Goal: Use online tool/utility: Utilize a website feature to perform a specific function

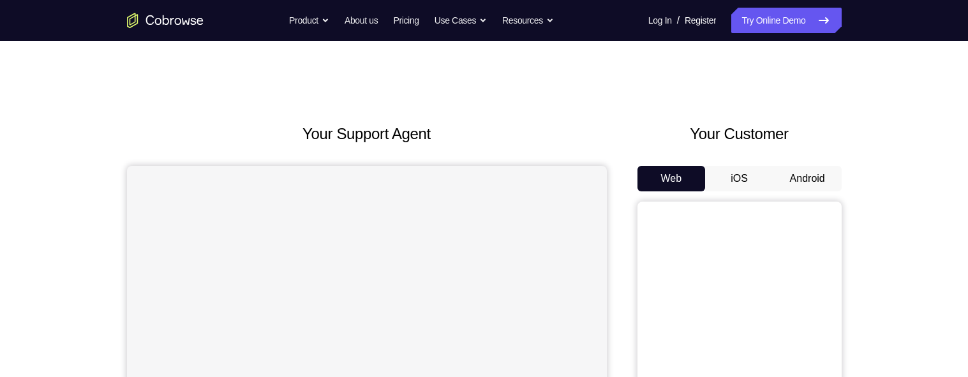
click at [800, 178] on button "Android" at bounding box center [807, 179] width 68 height 26
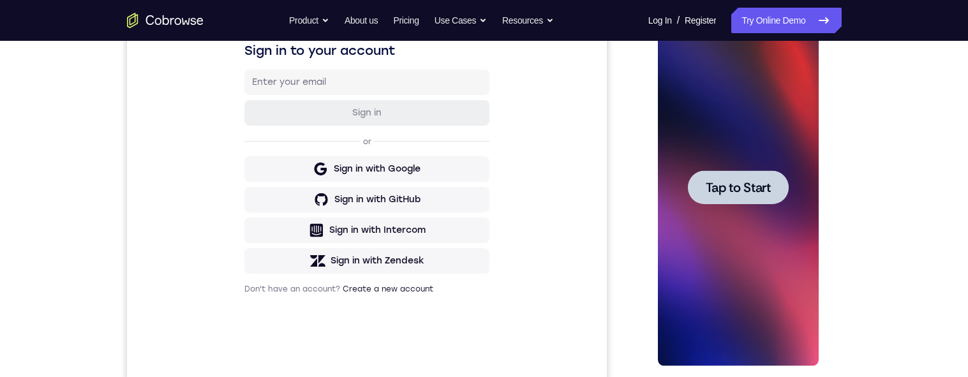
click at [742, 188] on span "Tap to Start" at bounding box center [738, 187] width 65 height 13
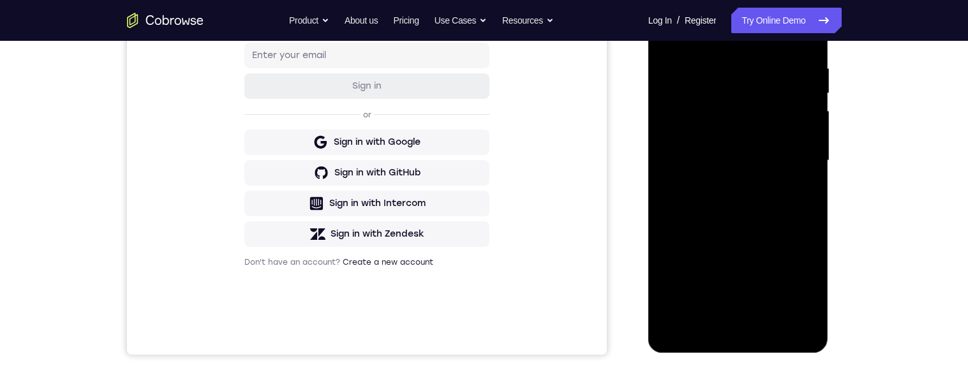
scroll to position [241, 0]
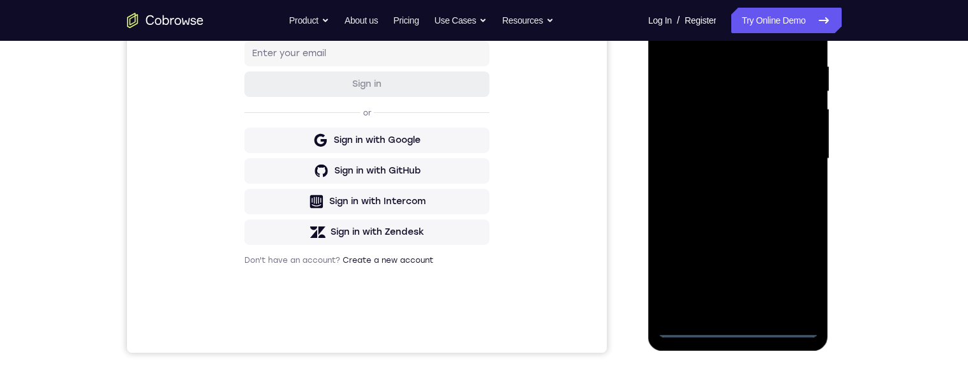
click at [743, 320] on div at bounding box center [738, 158] width 161 height 357
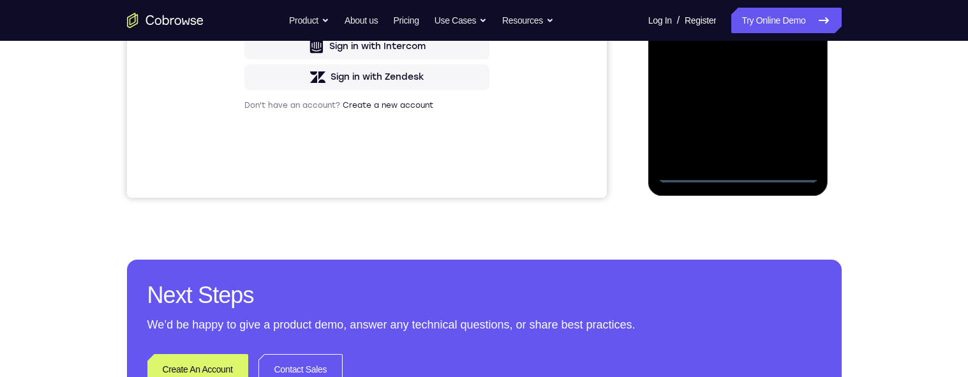
click at [740, 173] on div at bounding box center [738, 3] width 161 height 357
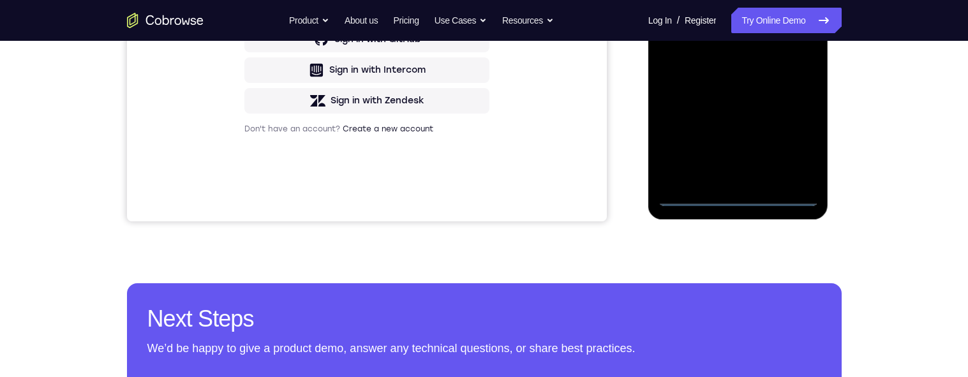
scroll to position [353, 0]
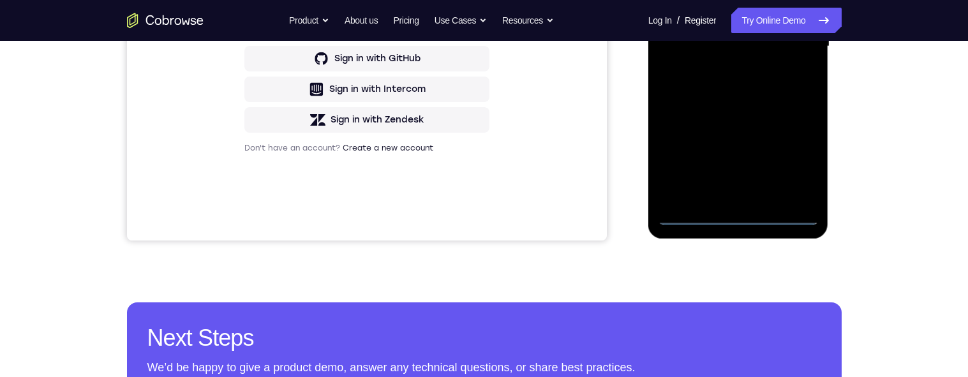
click at [798, 168] on div at bounding box center [738, 46] width 161 height 357
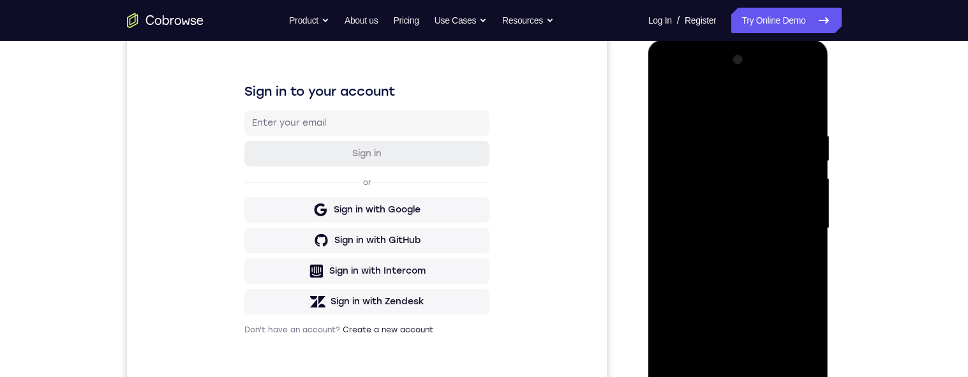
scroll to position [166, 0]
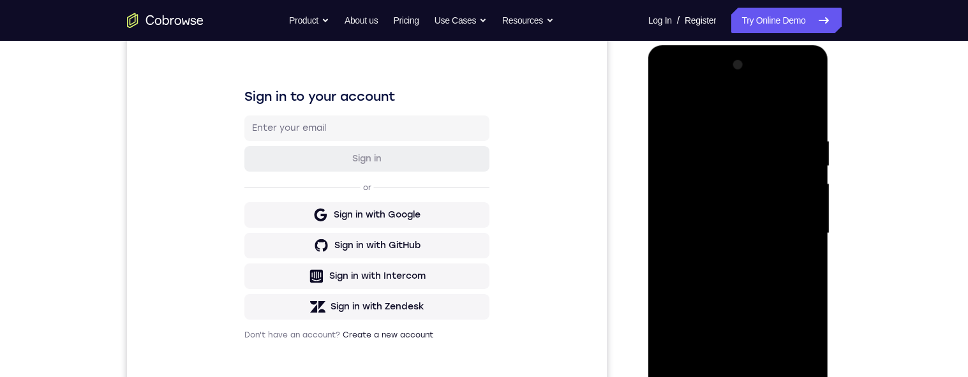
click at [703, 85] on div at bounding box center [738, 233] width 161 height 357
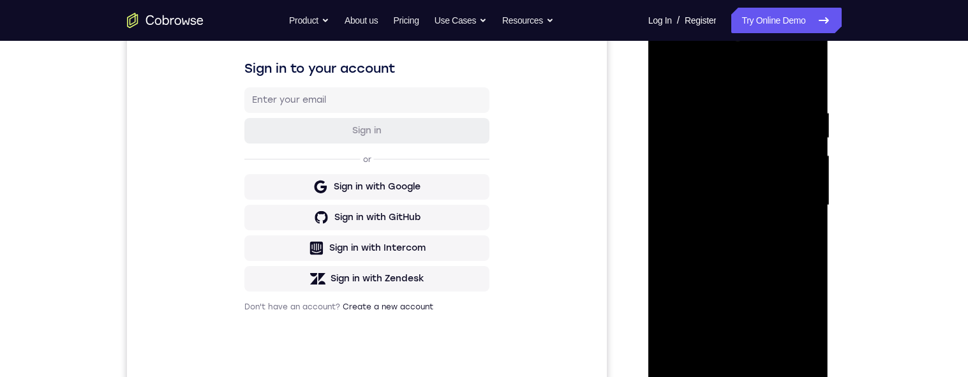
click at [792, 205] on div at bounding box center [738, 205] width 161 height 357
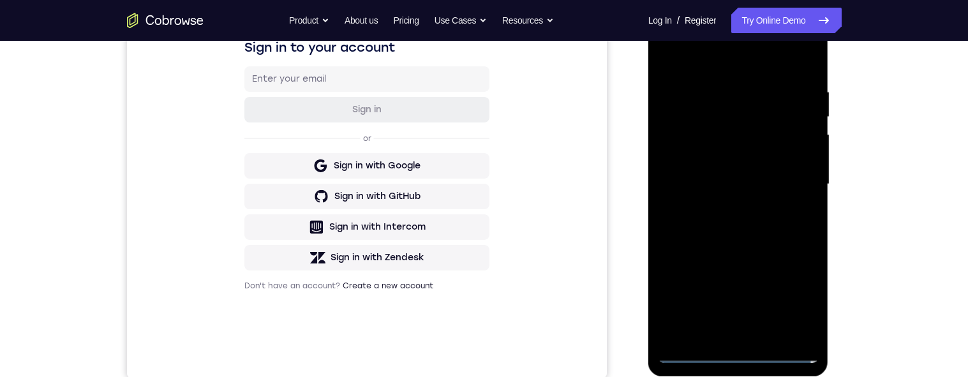
scroll to position [203, 0]
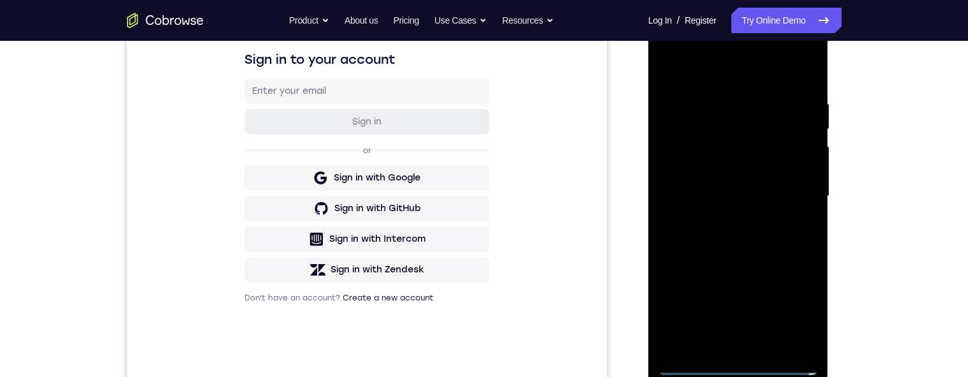
click at [729, 221] on div at bounding box center [738, 196] width 161 height 357
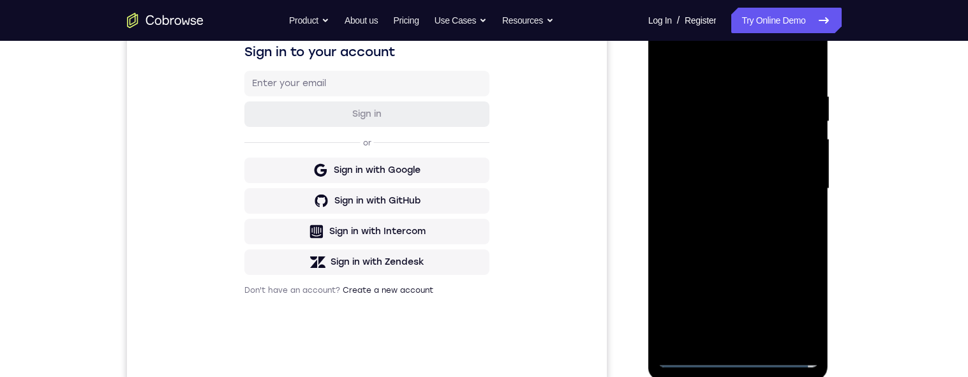
click at [754, 170] on div at bounding box center [738, 188] width 161 height 357
click at [746, 158] on div at bounding box center [738, 188] width 161 height 357
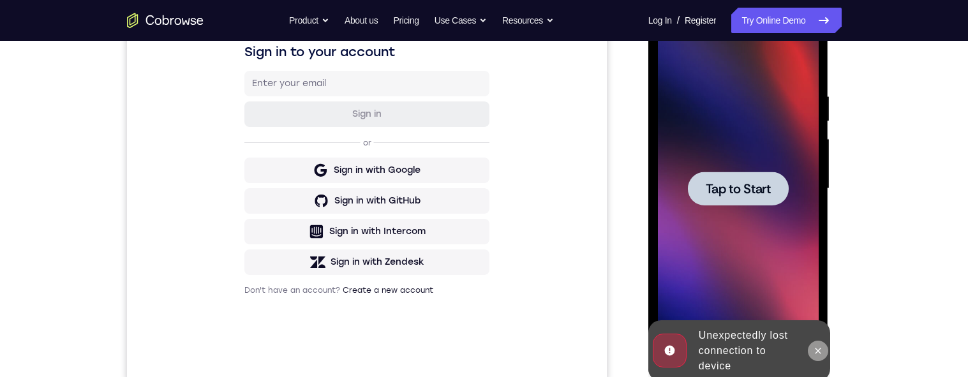
click at [813, 351] on button at bounding box center [818, 351] width 20 height 20
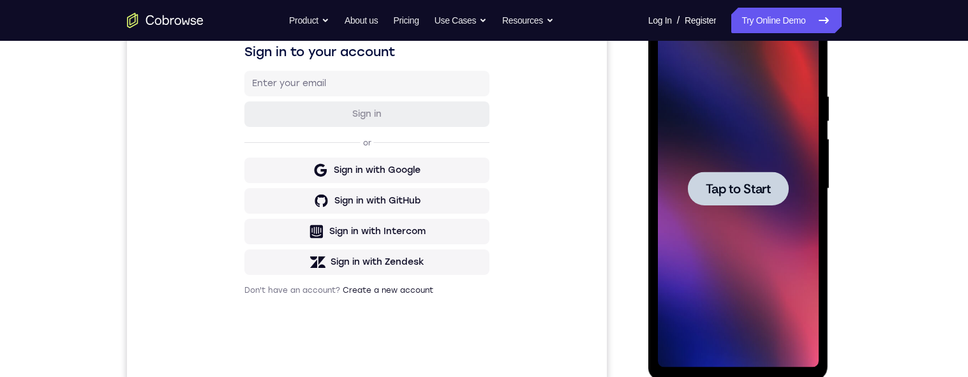
click at [746, 185] on span "Tap to Start" at bounding box center [738, 189] width 65 height 13
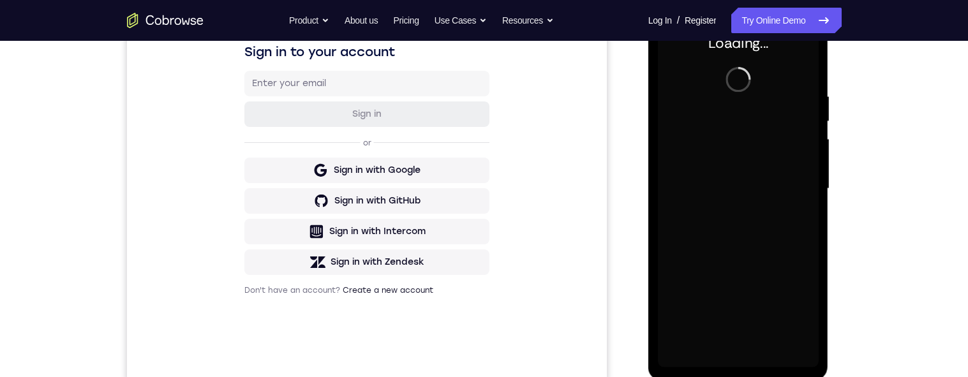
scroll to position [251, 0]
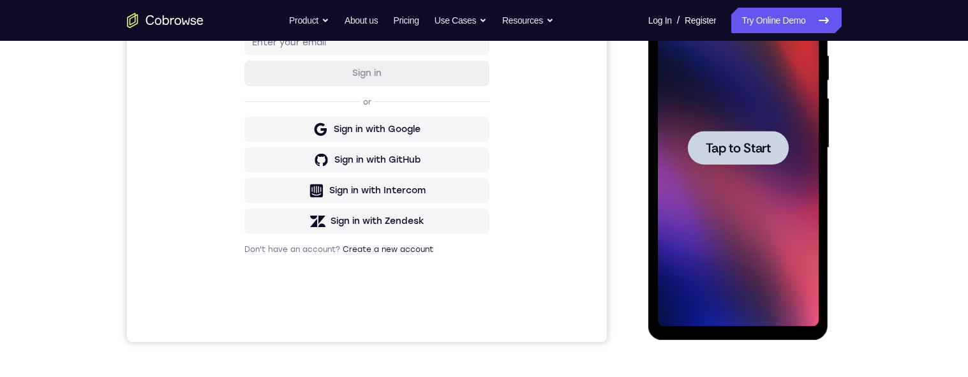
click at [719, 153] on span "Tap to Start" at bounding box center [738, 148] width 65 height 13
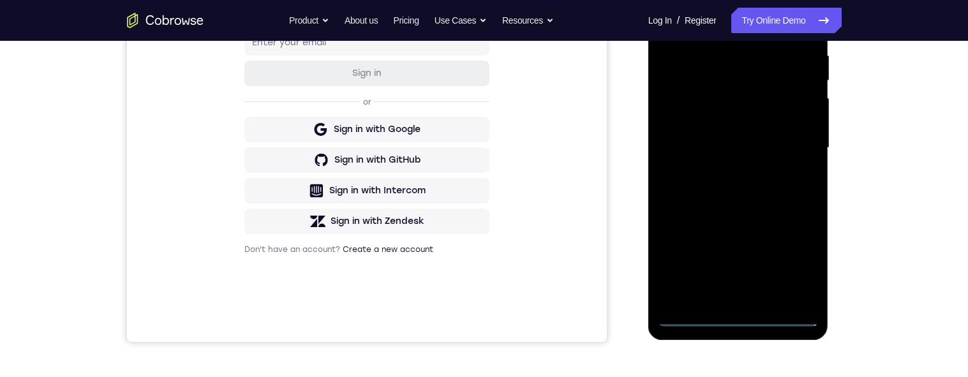
click at [719, 153] on div at bounding box center [738, 147] width 161 height 357
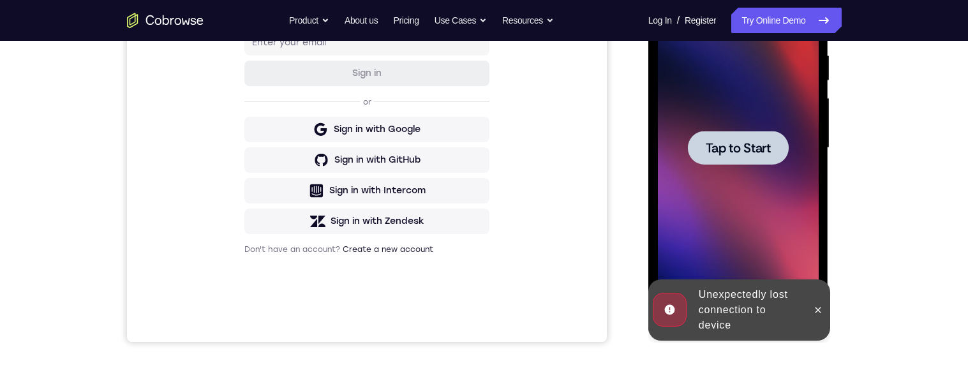
click at [719, 153] on span "Tap to Start" at bounding box center [738, 148] width 65 height 13
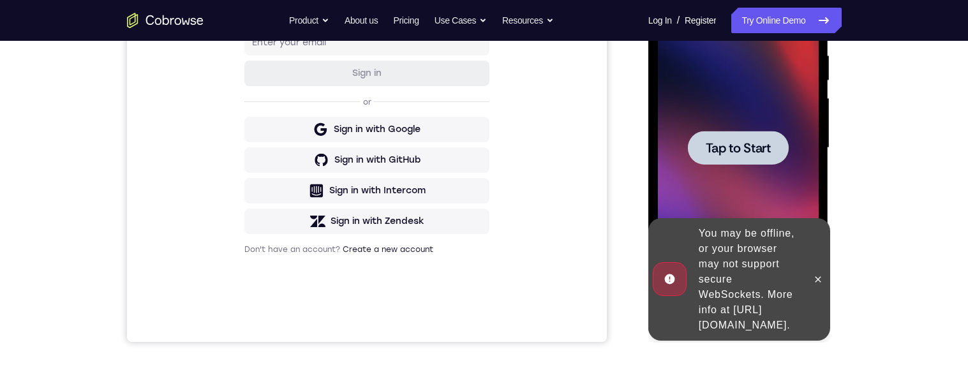
scroll to position [0, 0]
